Goal: Task Accomplishment & Management: Complete application form

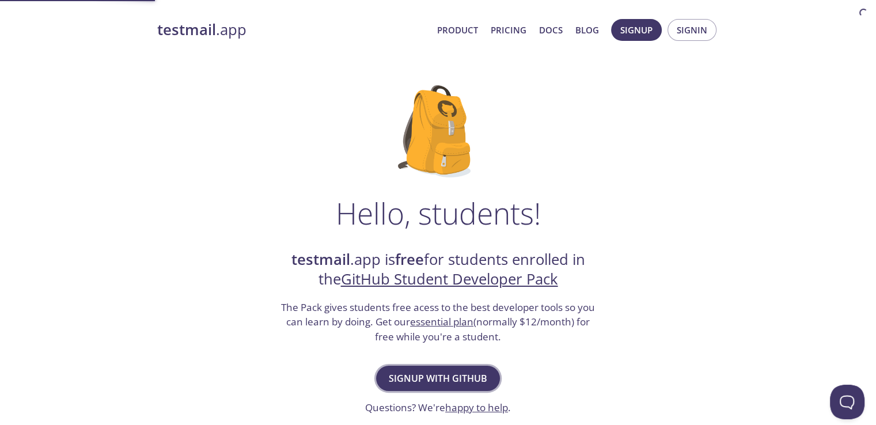
click at [473, 376] on span "Signup with GitHub" at bounding box center [438, 378] width 98 height 16
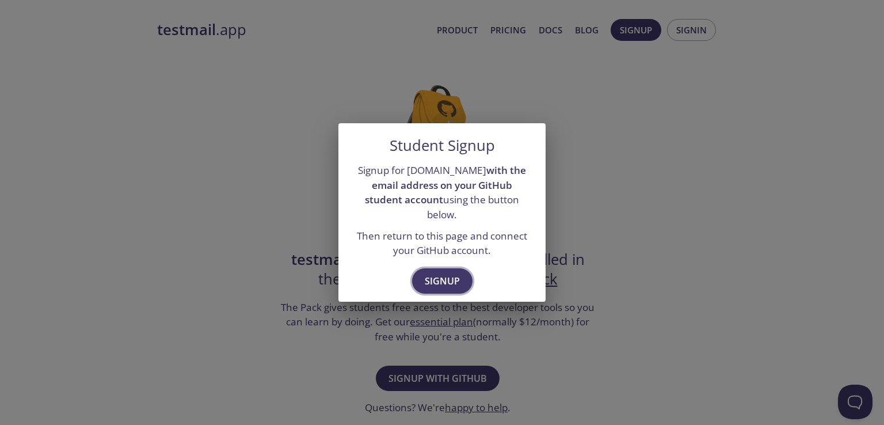
click at [447, 273] on span "Signup" at bounding box center [442, 281] width 35 height 16
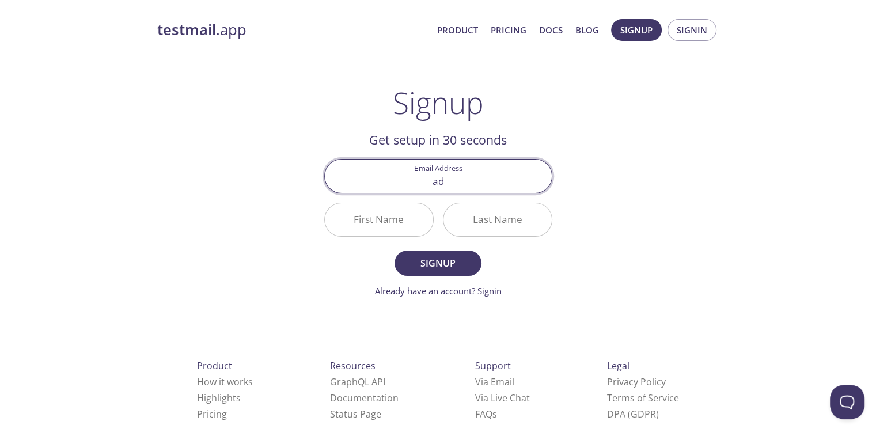
type input "a"
type input "adeniran.m2302417@st.futminna.ng.com"
click at [385, 227] on input "First Name" at bounding box center [379, 219] width 108 height 33
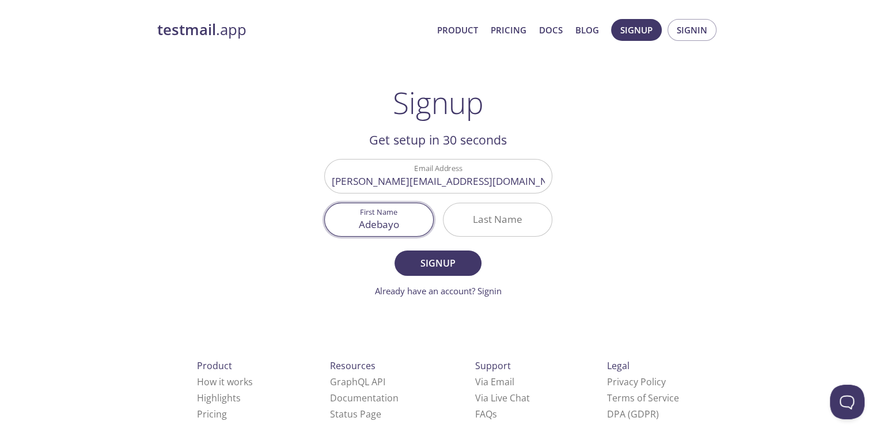
type input "Adebayo"
click at [486, 220] on input "Last Name" at bounding box center [497, 219] width 108 height 33
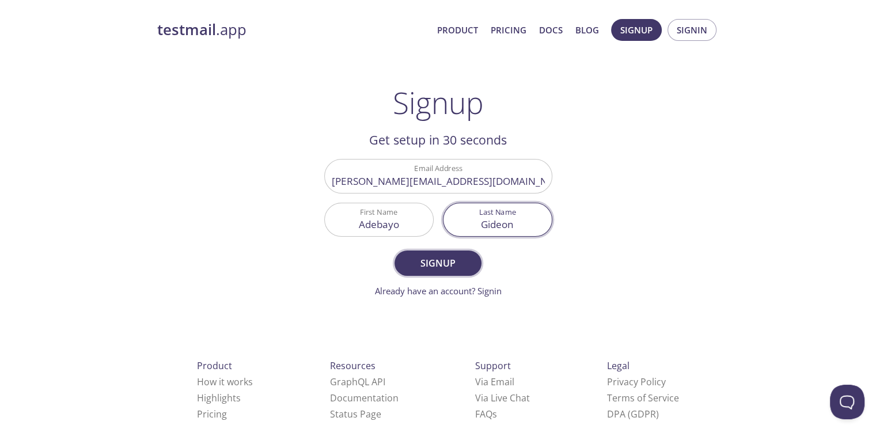
type input "Gideon"
click at [434, 260] on span "Signup" at bounding box center [437, 263] width 61 height 16
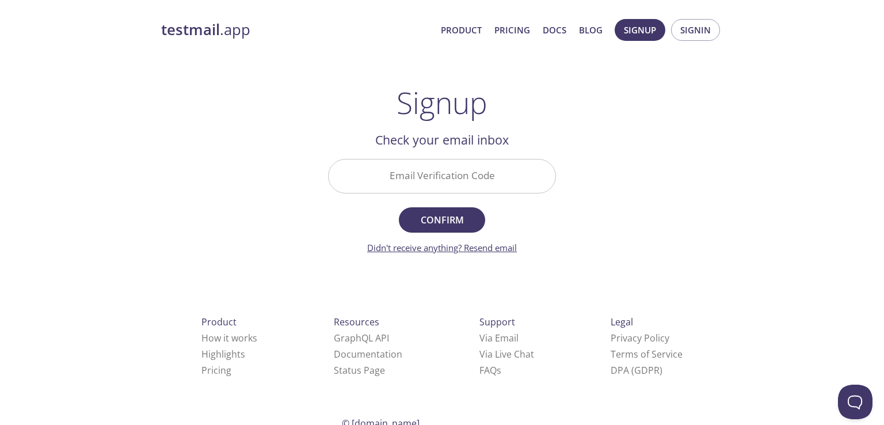
click at [503, 247] on link "Didn't receive anything? Resend email" at bounding box center [442, 248] width 150 height 12
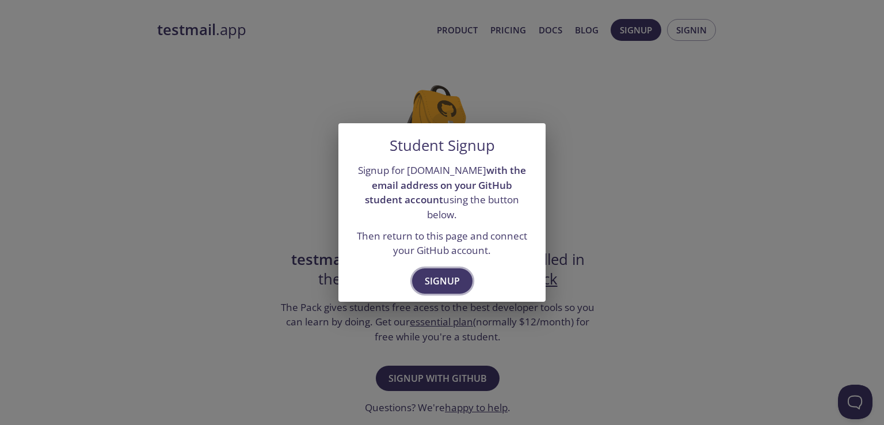
click at [449, 276] on span "Signup" at bounding box center [442, 281] width 35 height 16
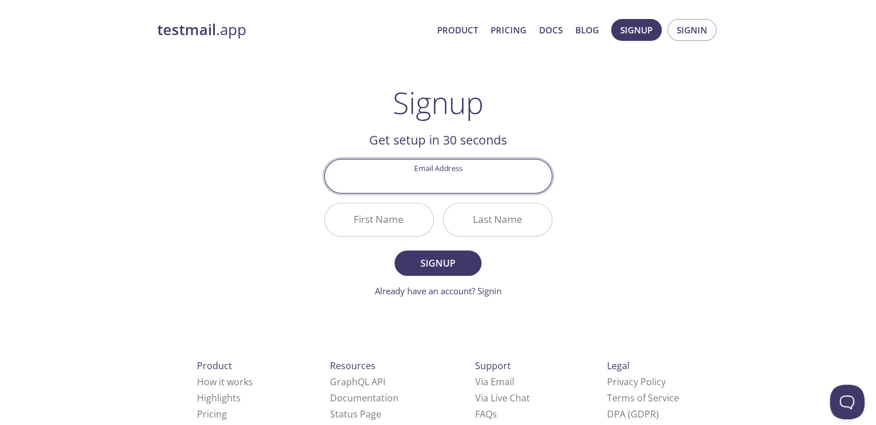
click at [488, 189] on input "Email Address" at bounding box center [438, 175] width 227 height 33
type input "[PERSON_NAME][EMAIL_ADDRESS][DOMAIN_NAME]"
click at [391, 228] on input "First Name" at bounding box center [379, 219] width 108 height 33
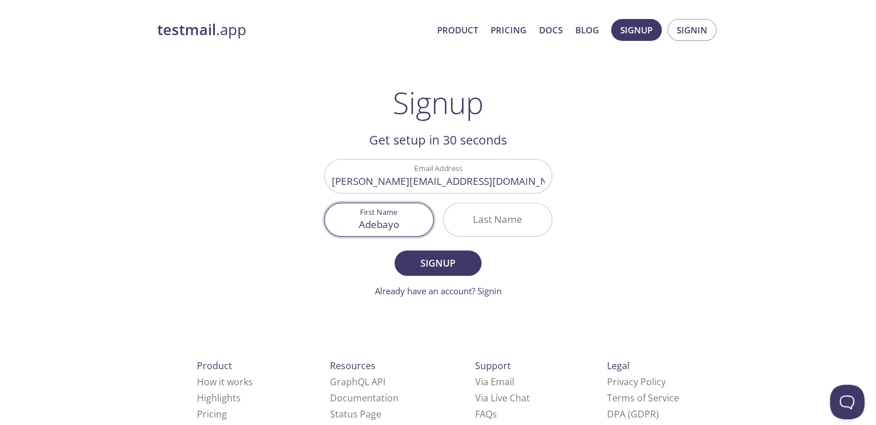
type input "Adebayo"
click at [480, 221] on input "Last Name" at bounding box center [497, 219] width 108 height 33
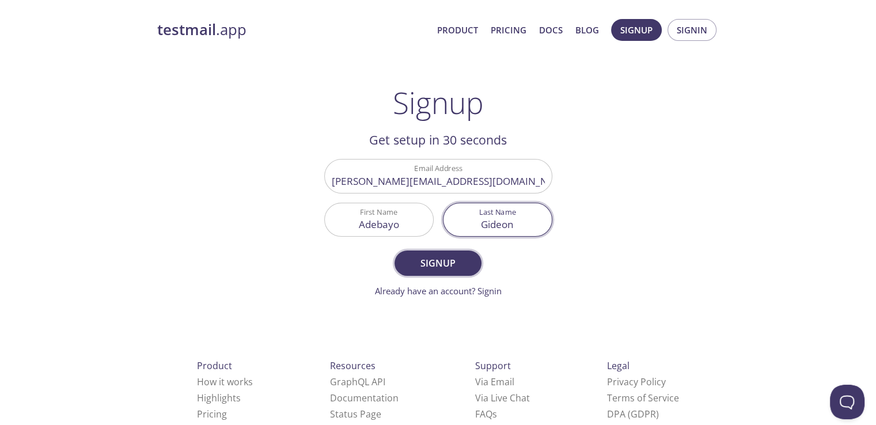
type input "Gideon"
click at [458, 265] on span "Signup" at bounding box center [437, 263] width 61 height 16
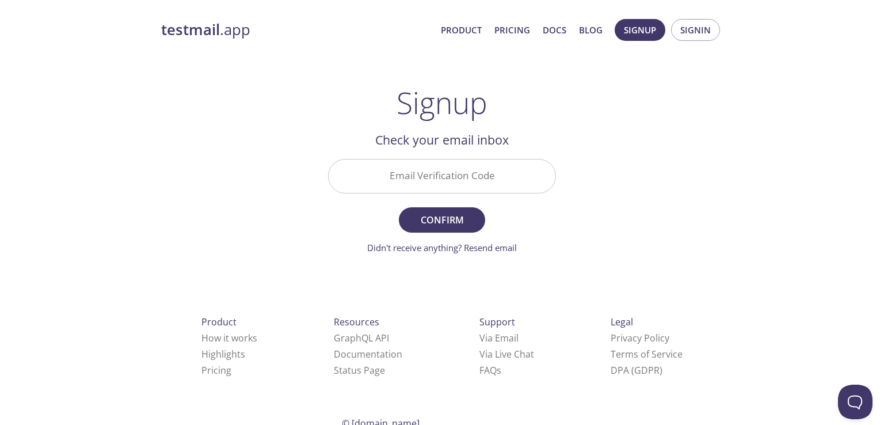
click at [486, 170] on input "Email Verification Code" at bounding box center [442, 175] width 227 height 33
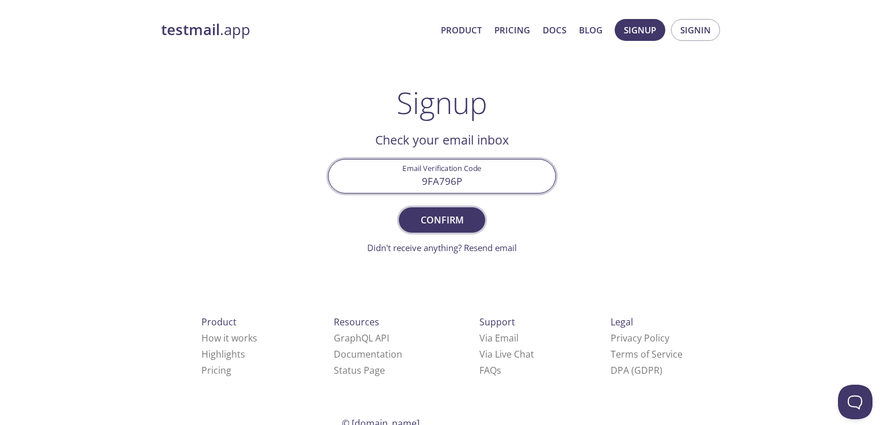
type input "9FA796P"
click at [451, 222] on span "Confirm" at bounding box center [442, 220] width 61 height 16
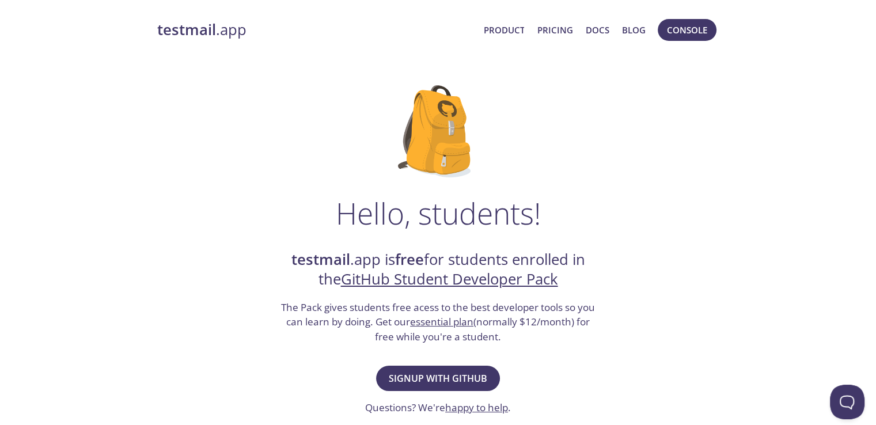
scroll to position [28, 0]
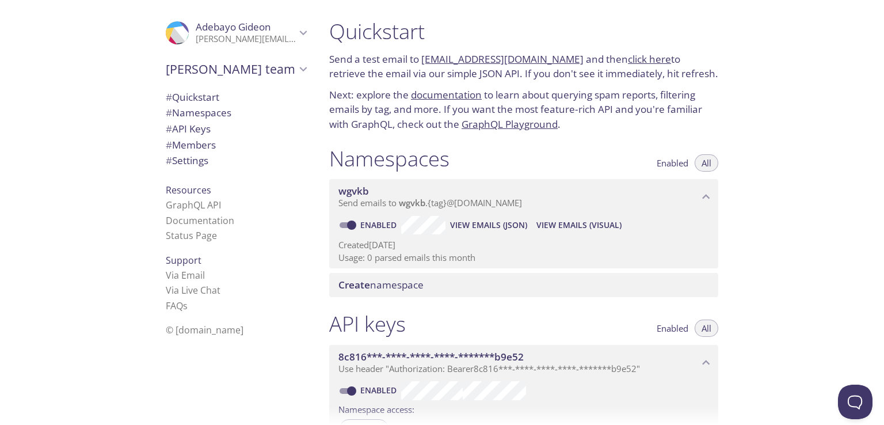
click at [754, 185] on div "Quickstart Send a test email to [EMAIL_ADDRESS][DOMAIN_NAME] and then click her…" at bounding box center [602, 212] width 564 height 425
click at [497, 57] on link "[EMAIL_ADDRESS][DOMAIN_NAME]" at bounding box center [502, 58] width 162 height 13
